Goal: Information Seeking & Learning: Learn about a topic

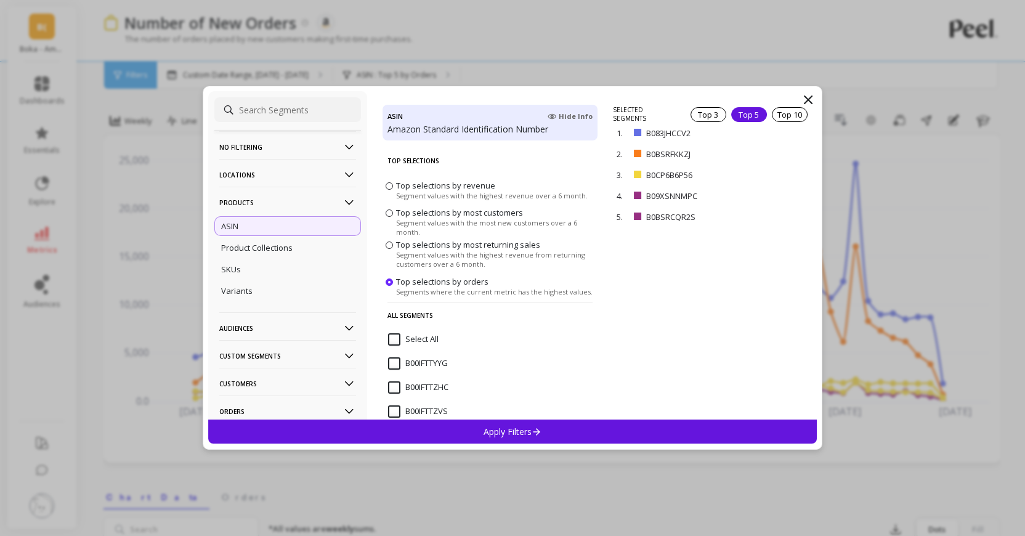
click at [808, 99] on icon at bounding box center [807, 99] width 7 height 7
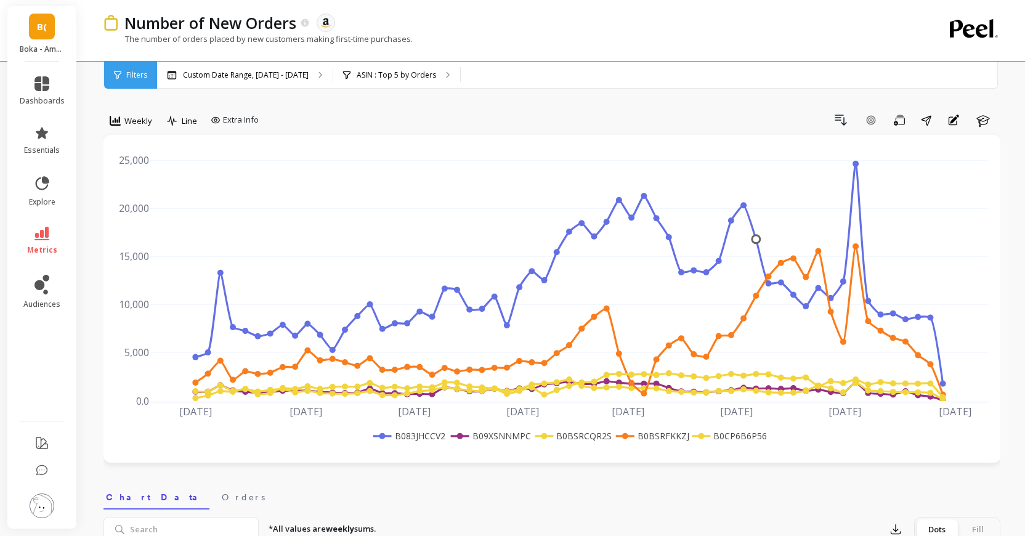
click at [46, 26] on span "B(" at bounding box center [42, 27] width 10 height 14
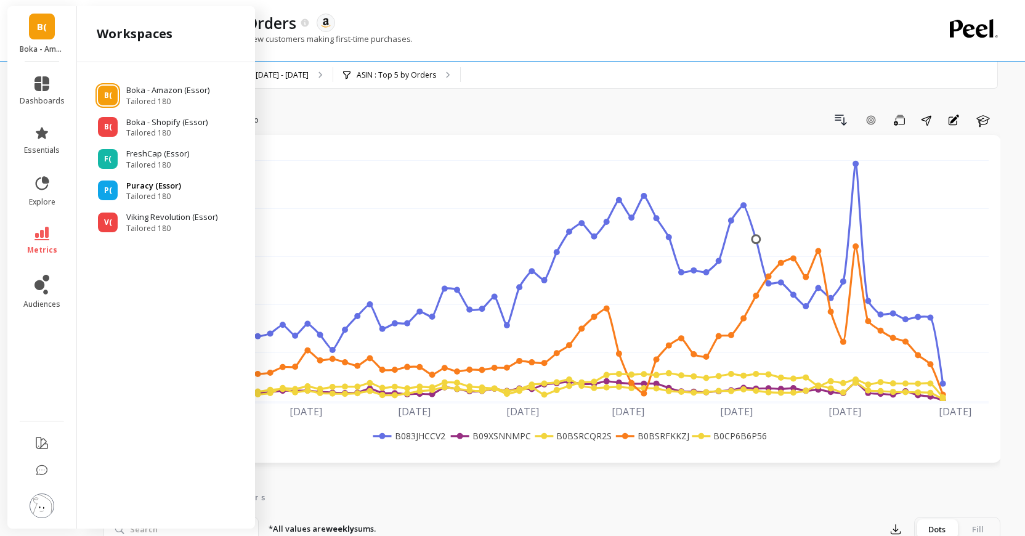
click at [126, 184] on p "Puracy (Essor)" at bounding box center [153, 186] width 55 height 12
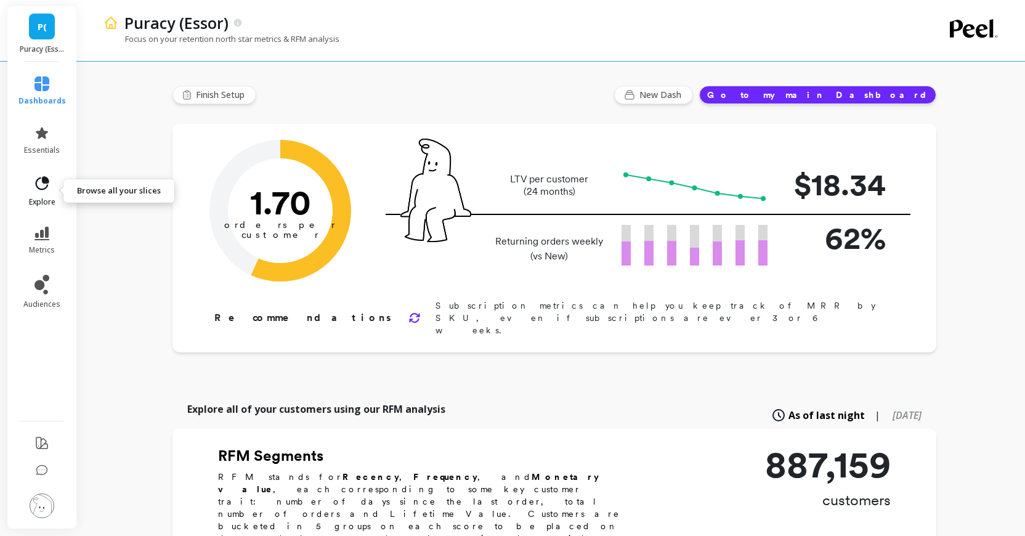
click at [41, 187] on icon at bounding box center [41, 183] width 17 height 17
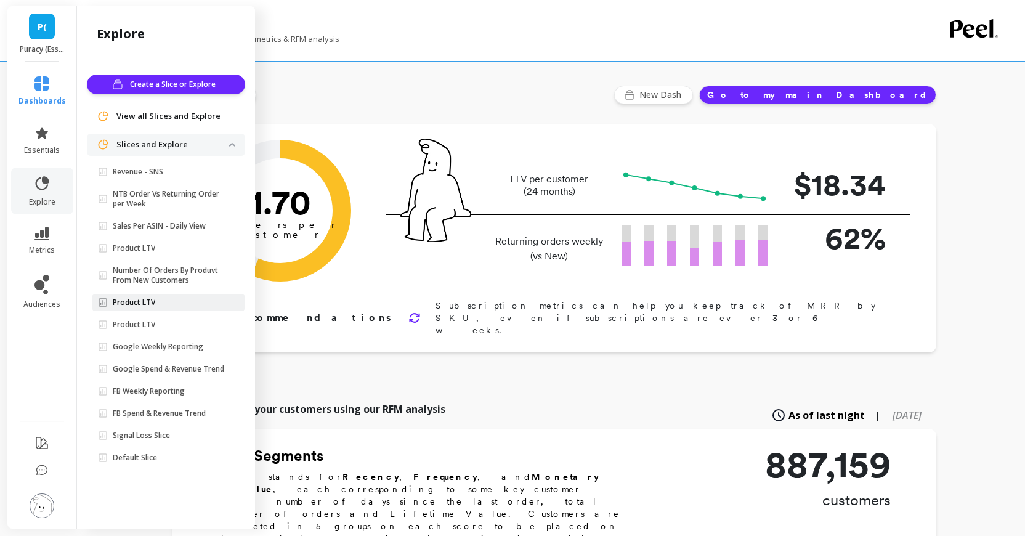
click at [176, 301] on span "Product LTV" at bounding box center [163, 302] width 131 height 10
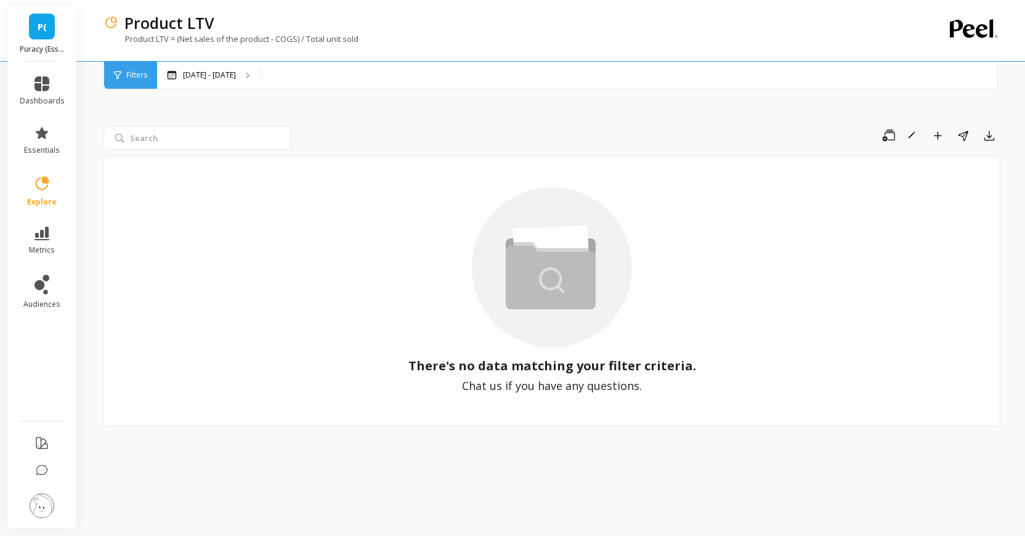
click at [47, 28] on link "P(" at bounding box center [42, 27] width 26 height 26
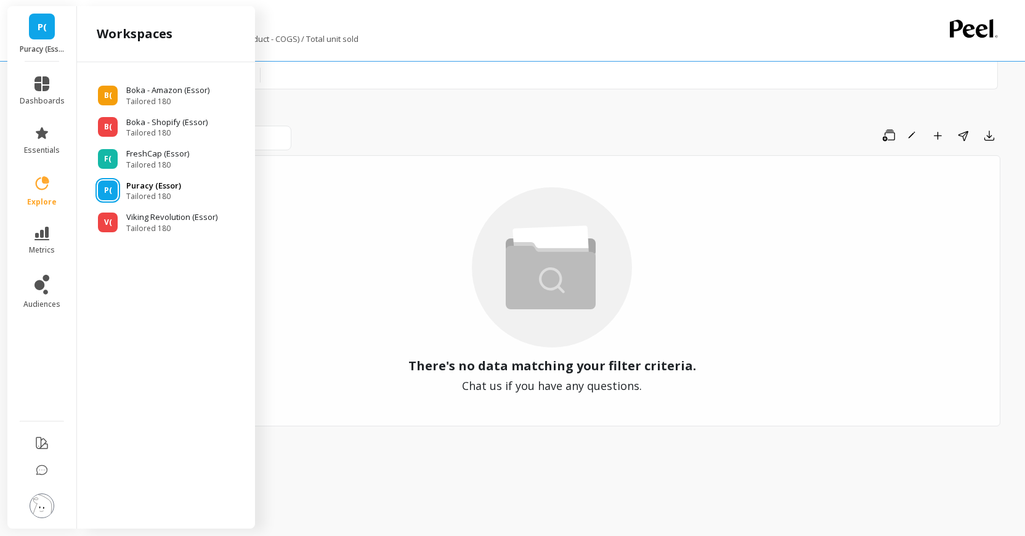
click at [144, 183] on p "Puracy (Essor)" at bounding box center [153, 186] width 55 height 12
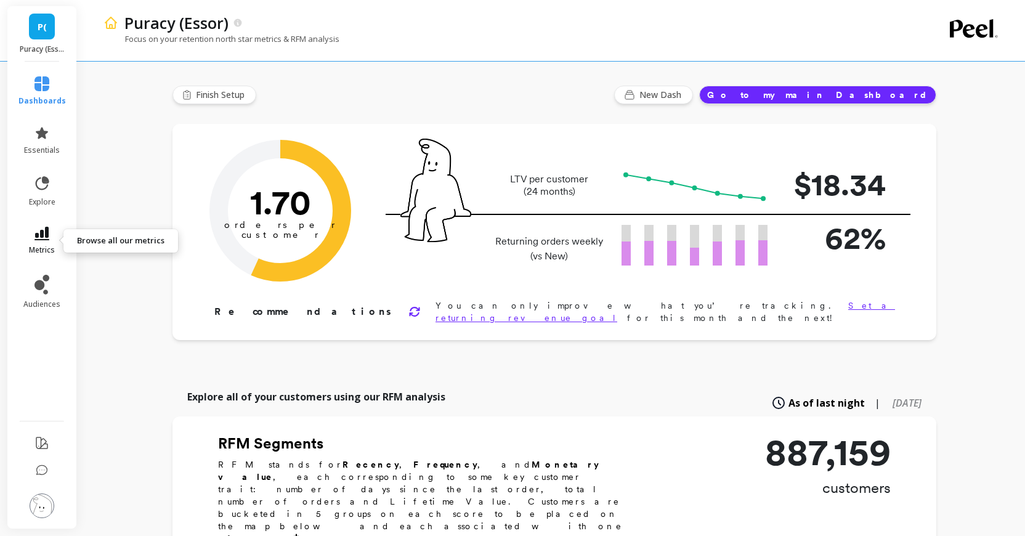
click at [46, 241] on link "metrics" at bounding box center [41, 241] width 47 height 28
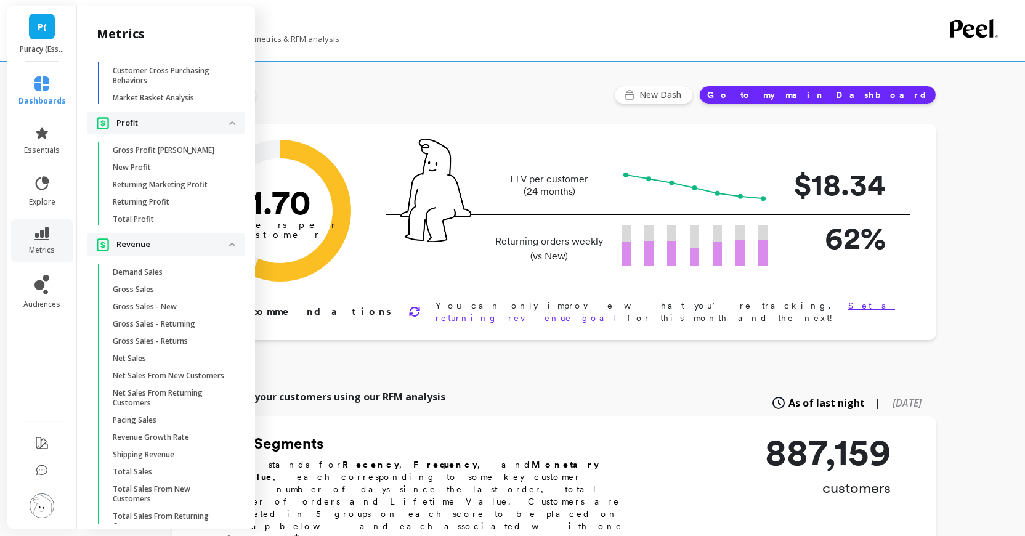
scroll to position [1182, 0]
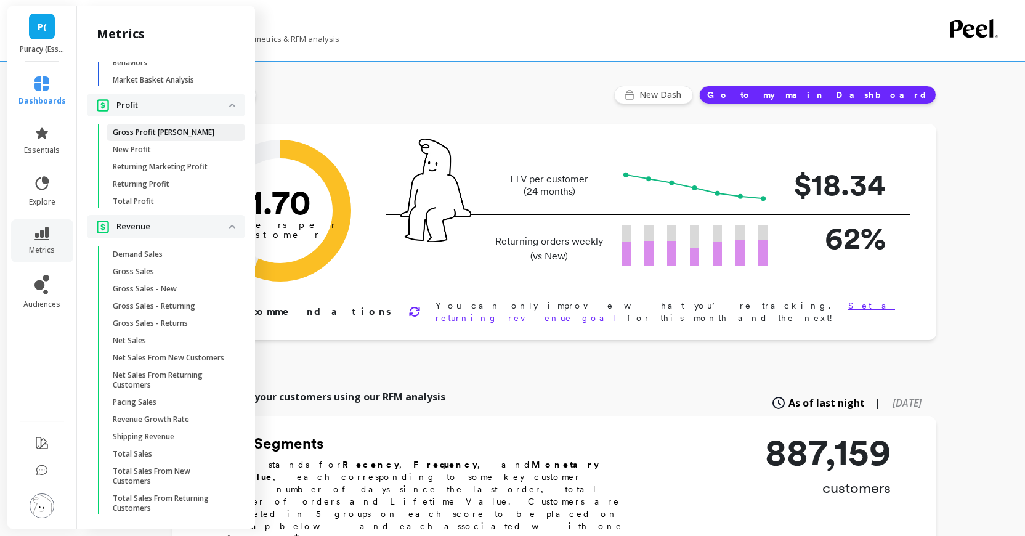
click at [161, 127] on p "Gross Profit Margin" at bounding box center [164, 132] width 102 height 10
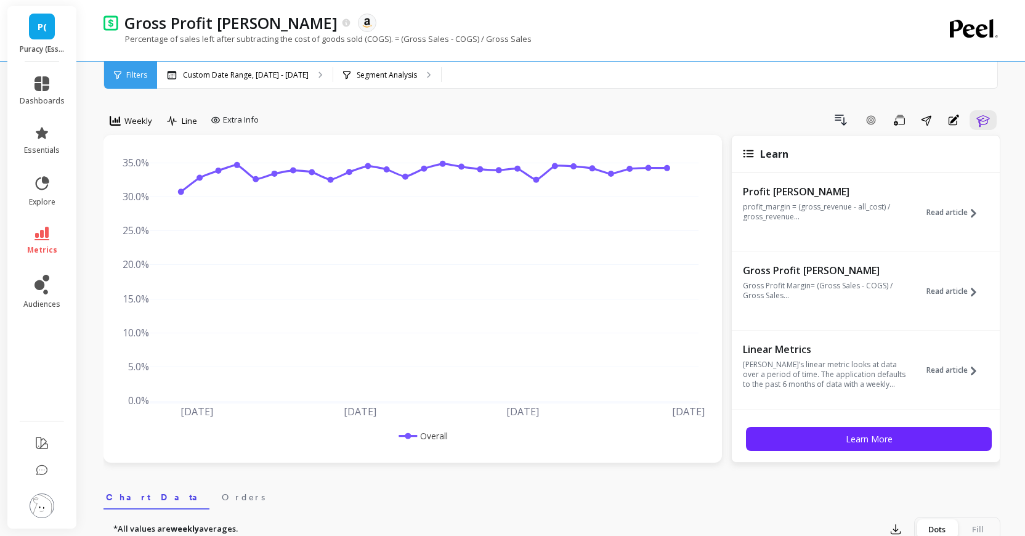
click at [45, 33] on link "P(" at bounding box center [42, 27] width 26 height 26
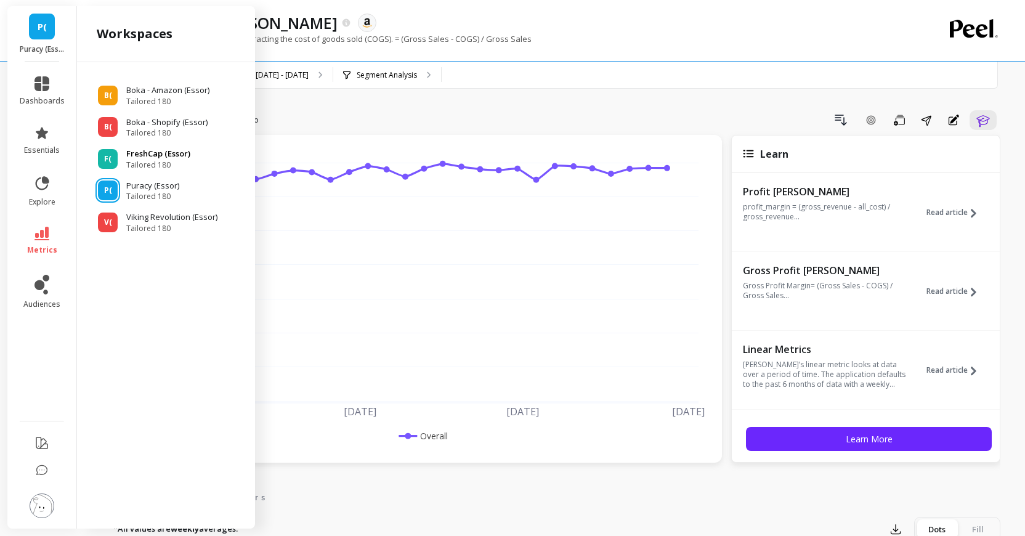
click at [133, 155] on p "FreshCap (Essor)" at bounding box center [158, 154] width 64 height 12
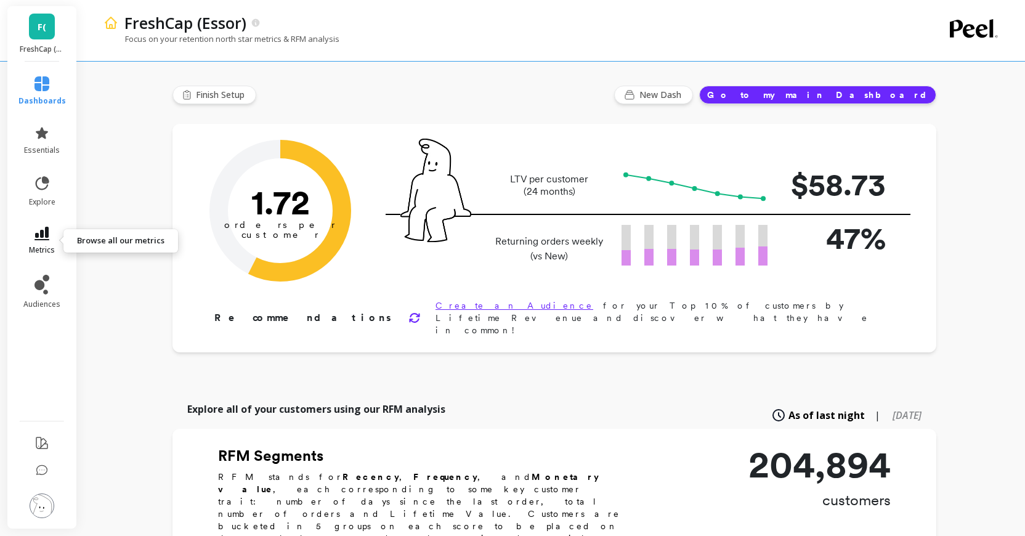
click at [38, 240] on icon at bounding box center [41, 234] width 15 height 14
